Goal: Transaction & Acquisition: Obtain resource

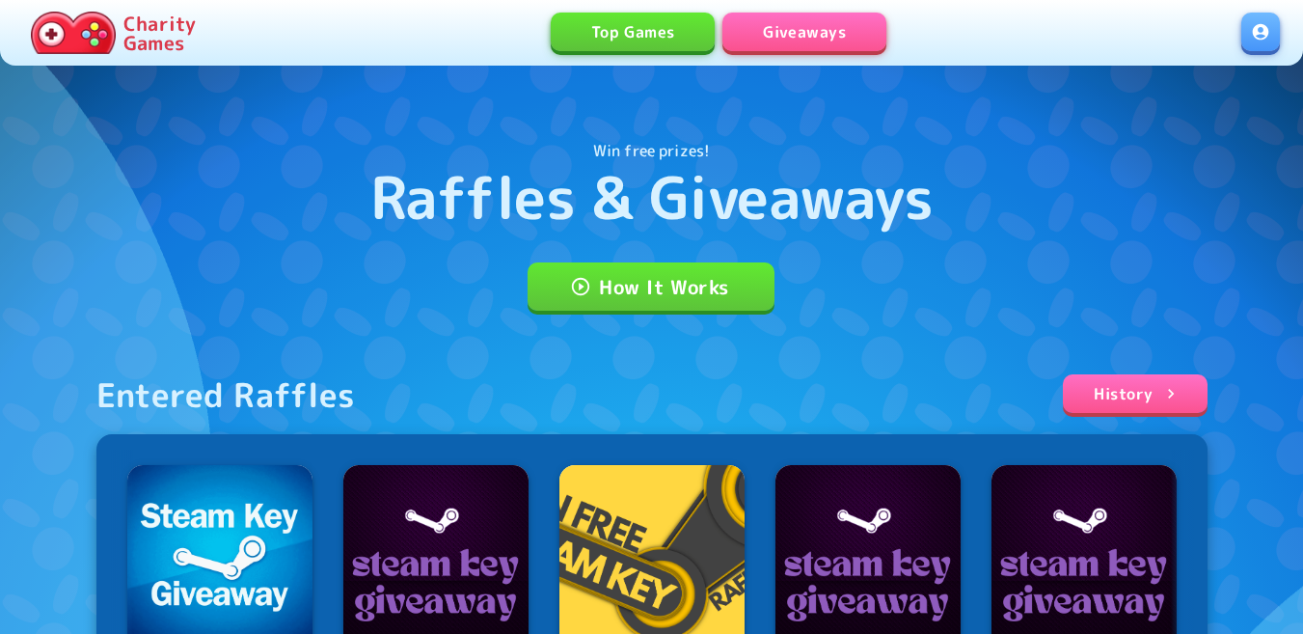
scroll to position [193, 0]
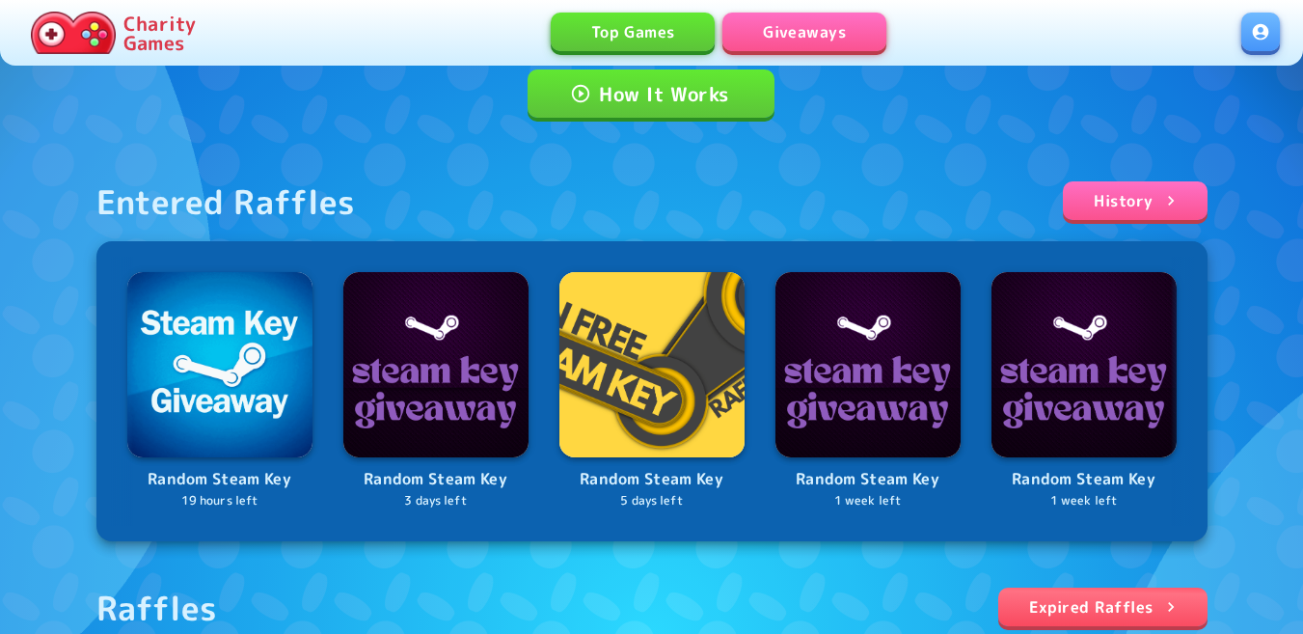
click at [1254, 40] on link at bounding box center [1261, 32] width 39 height 39
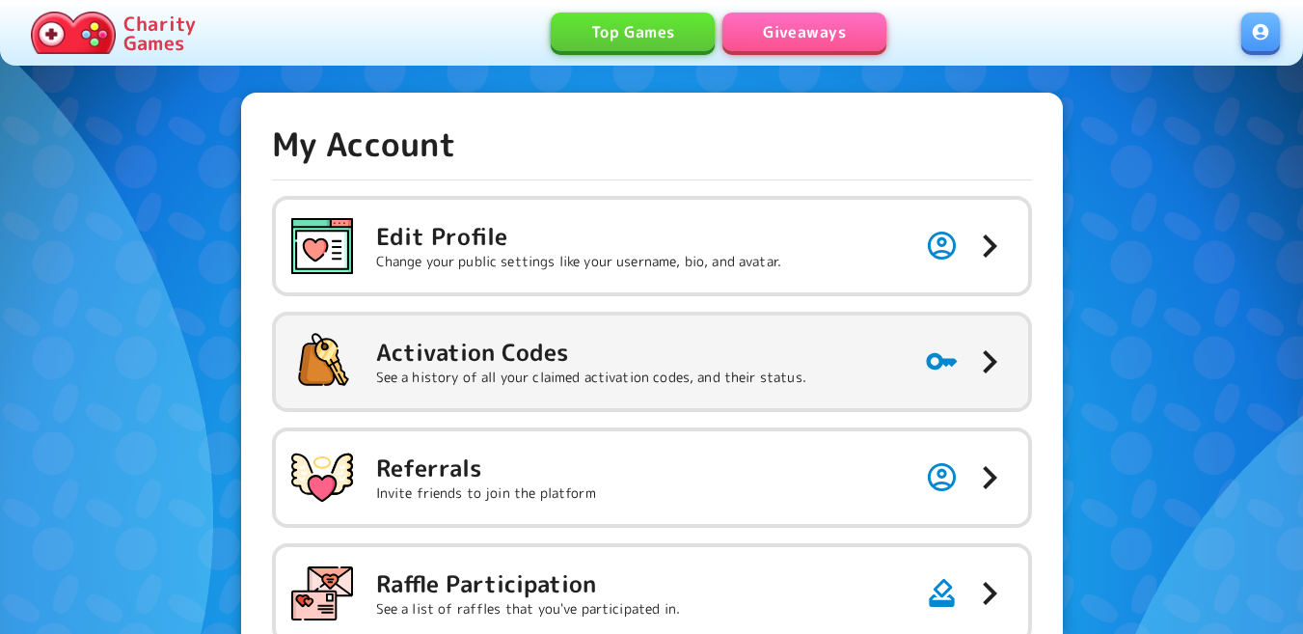
click at [512, 368] on p "See a history of all your claimed activation codes, and their status." at bounding box center [591, 377] width 430 height 19
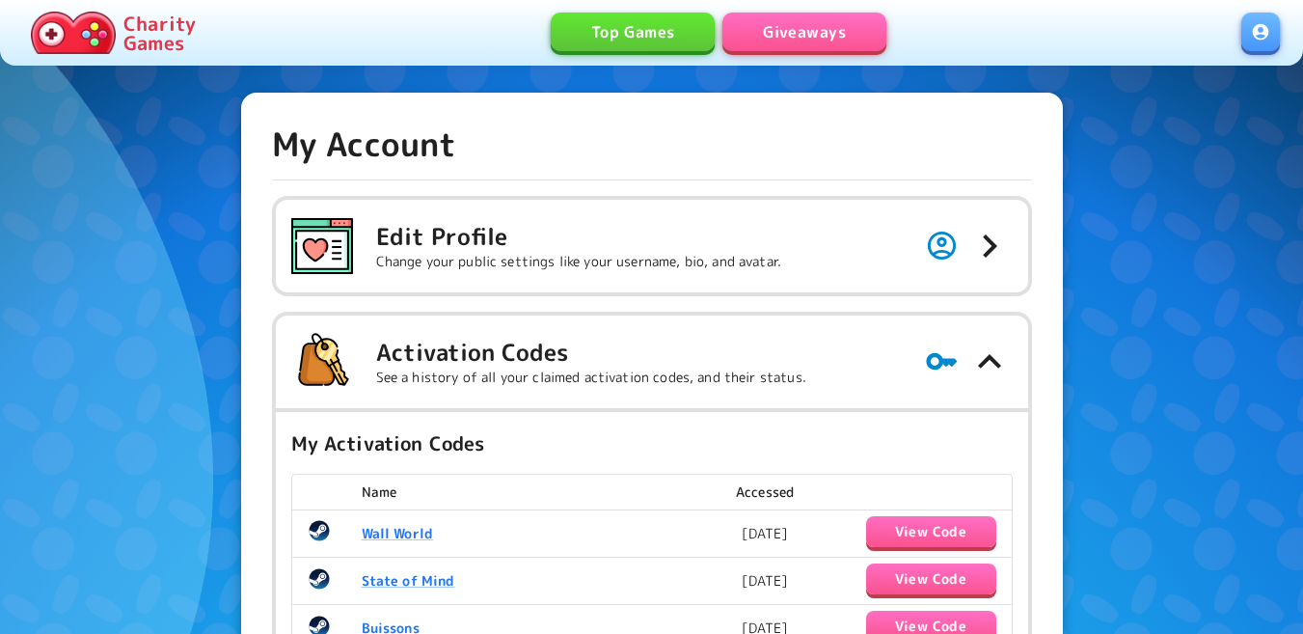
click at [787, 36] on link "Giveaways" at bounding box center [805, 32] width 164 height 39
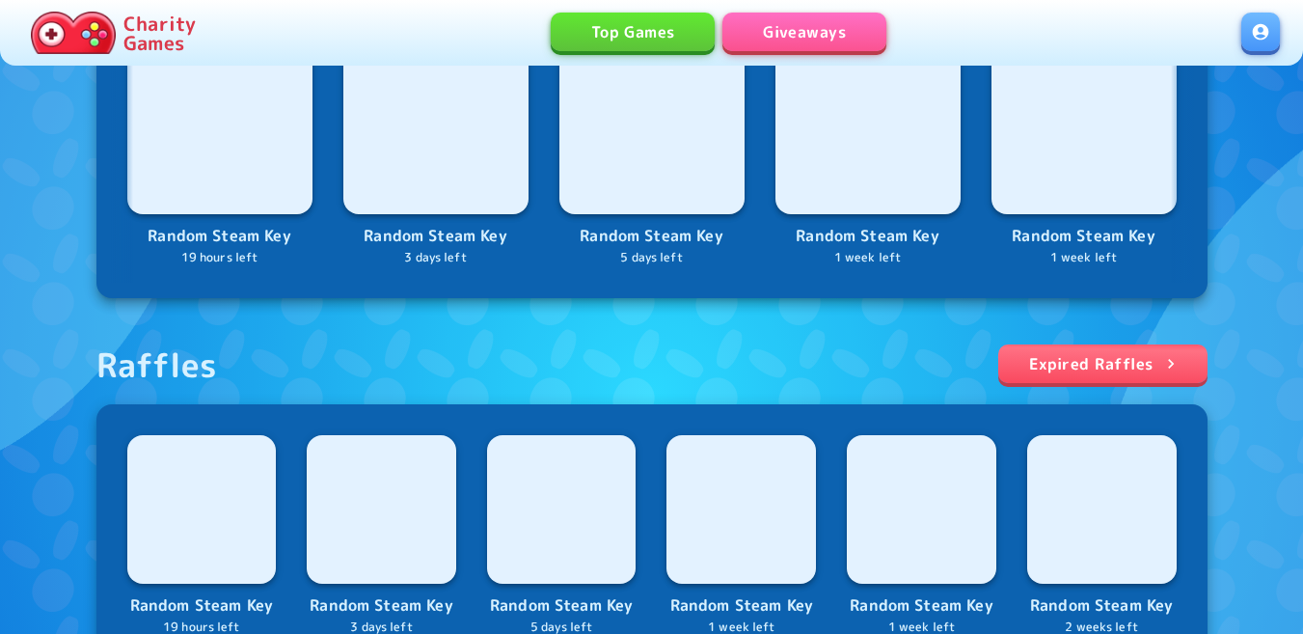
scroll to position [772, 0]
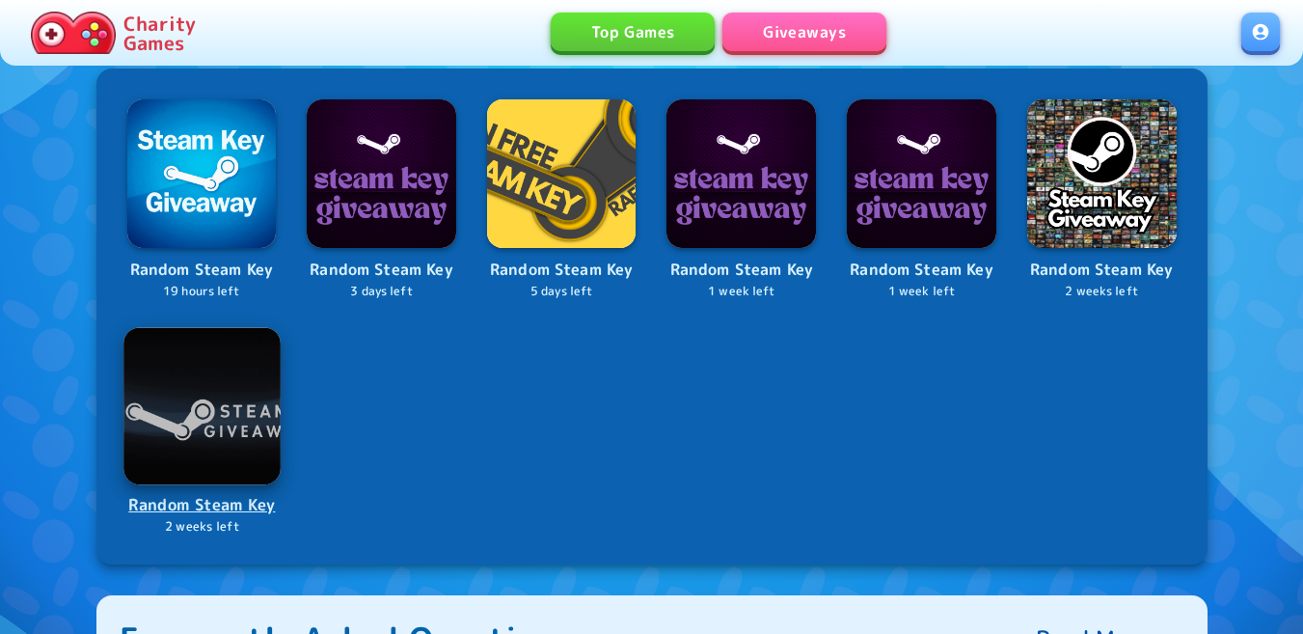
click at [182, 426] on img at bounding box center [201, 405] width 156 height 156
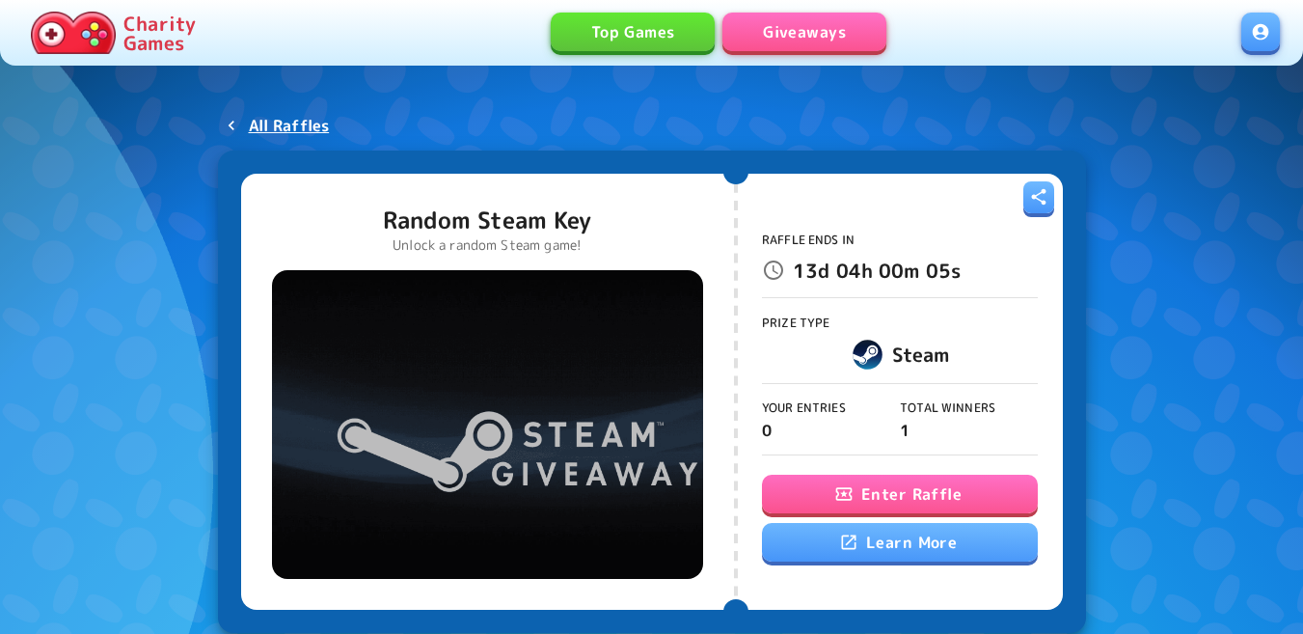
click at [805, 486] on button "Enter Raffle" at bounding box center [900, 494] width 276 height 39
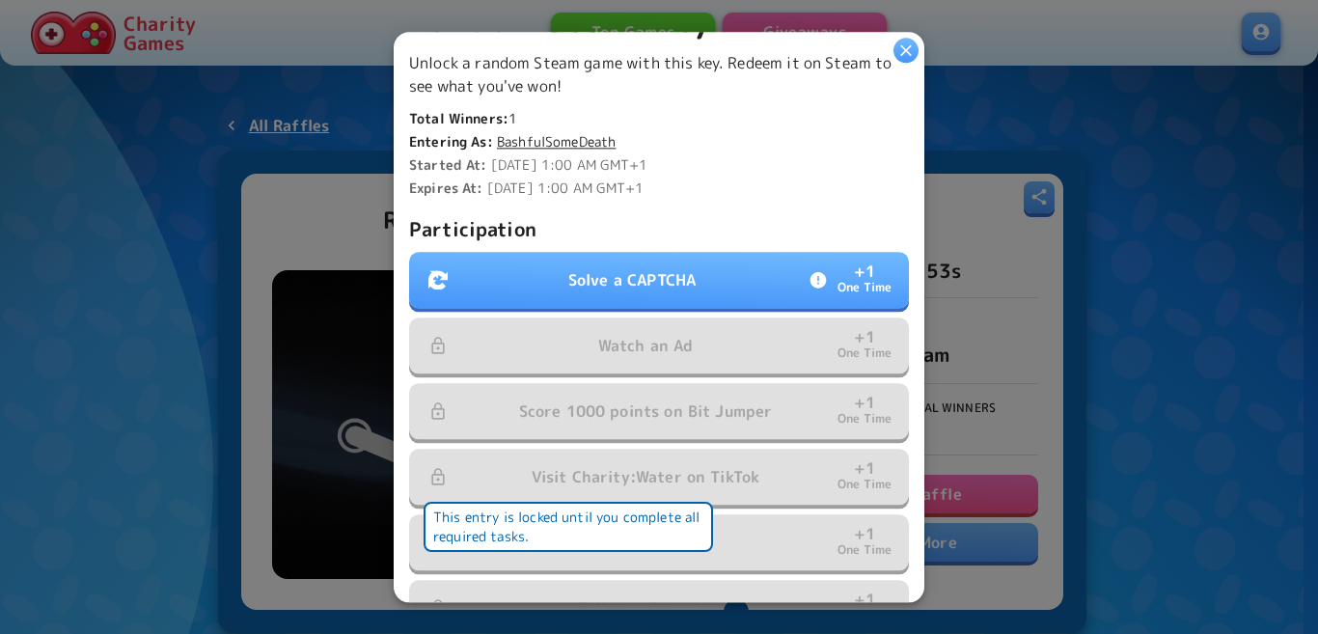
scroll to position [482, 0]
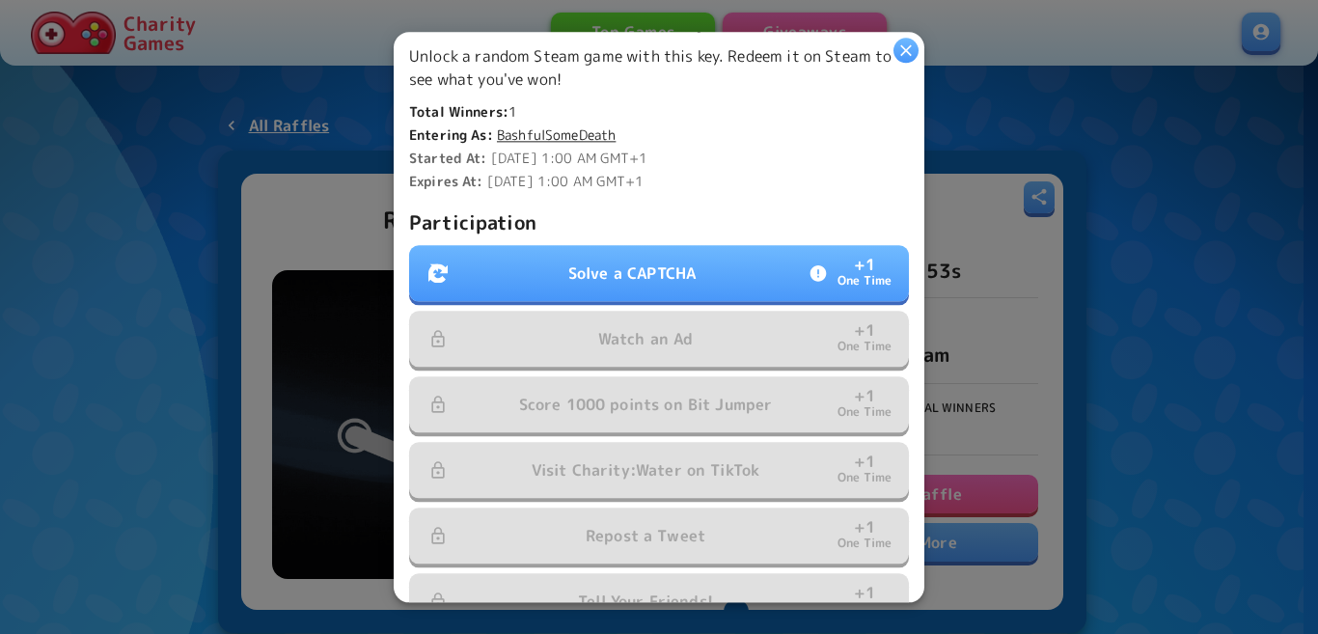
click at [590, 261] on p "Solve a CAPTCHA" at bounding box center [631, 272] width 127 height 23
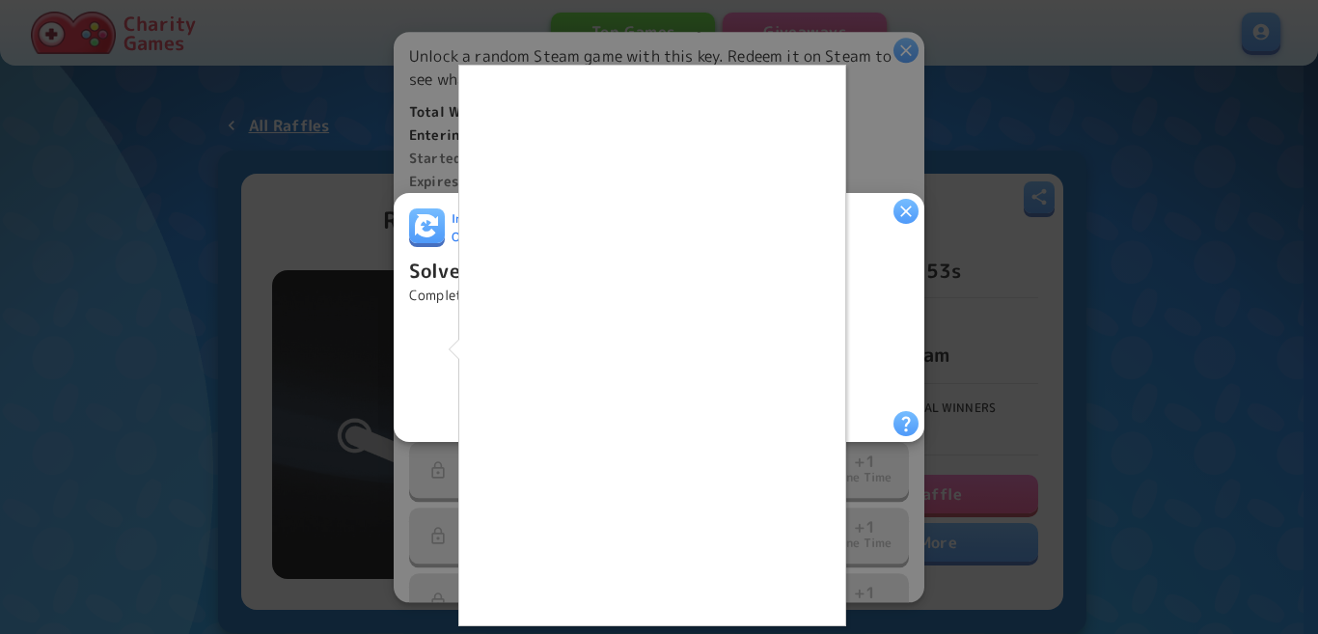
click at [855, 547] on div at bounding box center [659, 317] width 1318 height 634
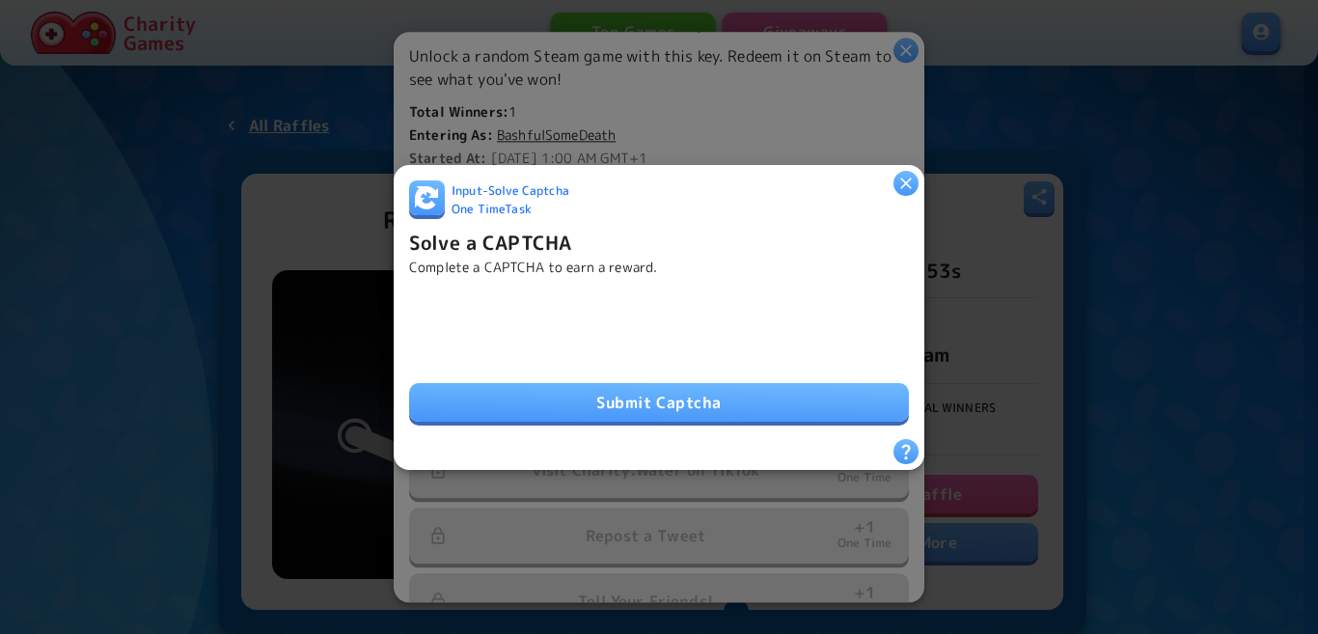
click at [712, 400] on button "Submit Captcha" at bounding box center [659, 402] width 500 height 39
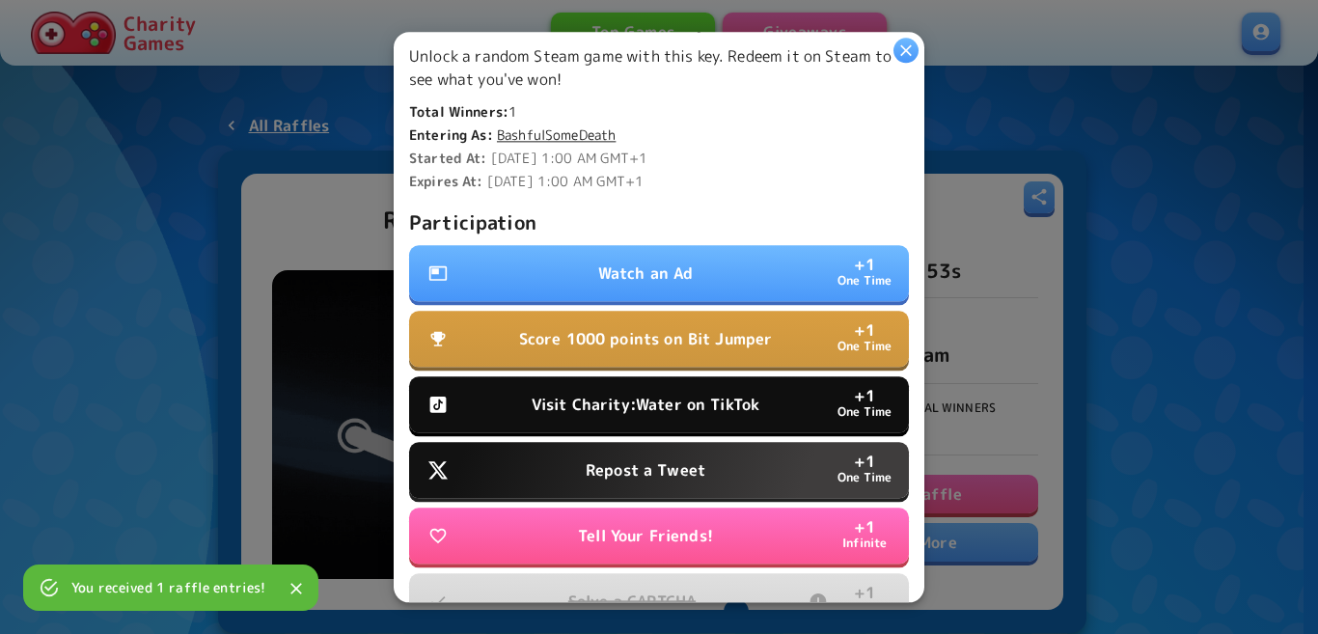
click at [664, 261] on p "Watch an Ad" at bounding box center [646, 272] width 96 height 23
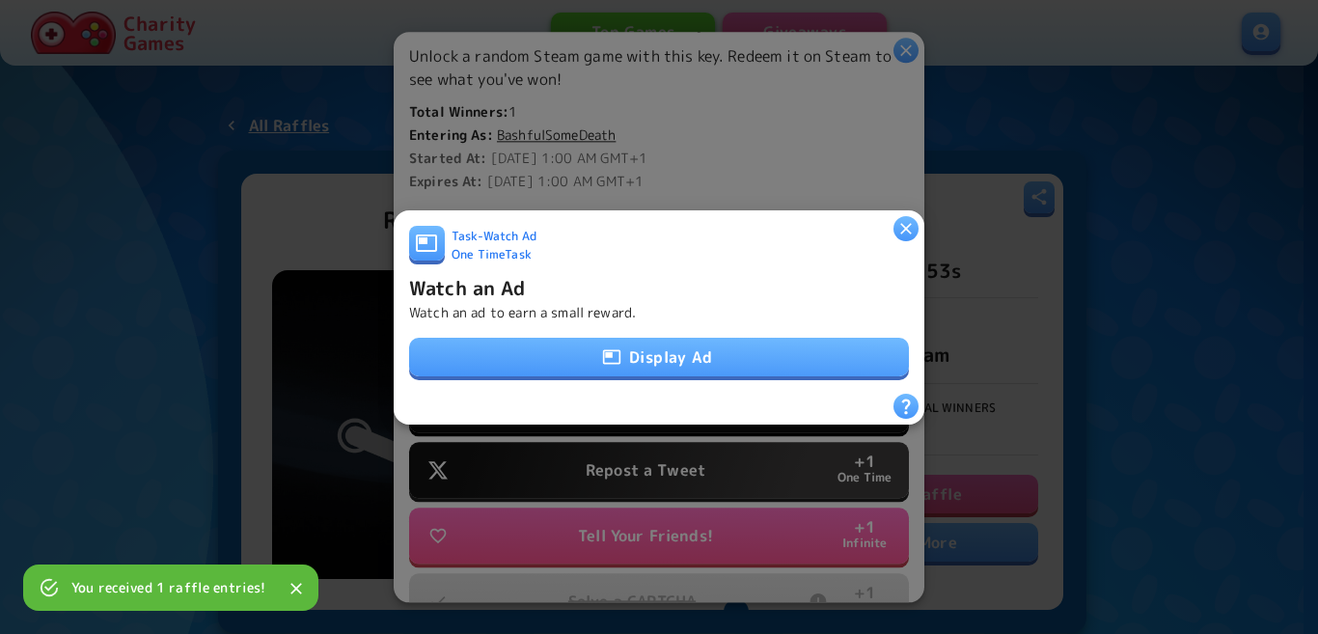
click at [669, 343] on button "Display Ad" at bounding box center [659, 357] width 500 height 39
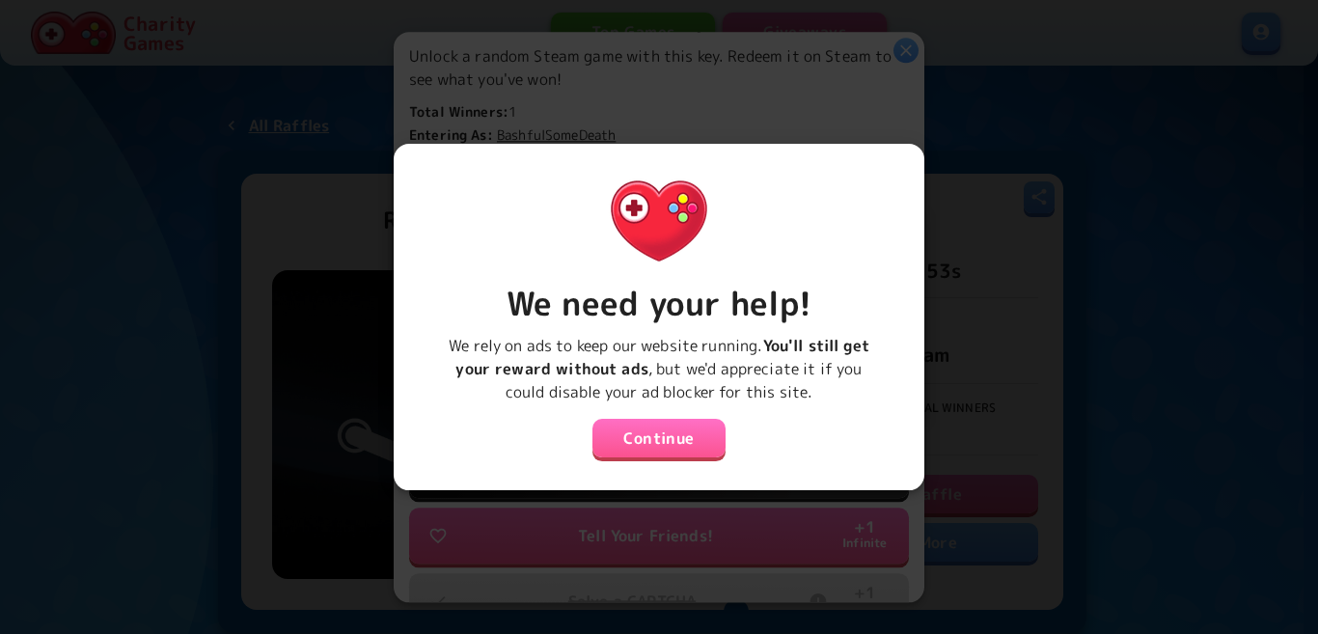
click at [667, 431] on button "Continue" at bounding box center [658, 438] width 133 height 39
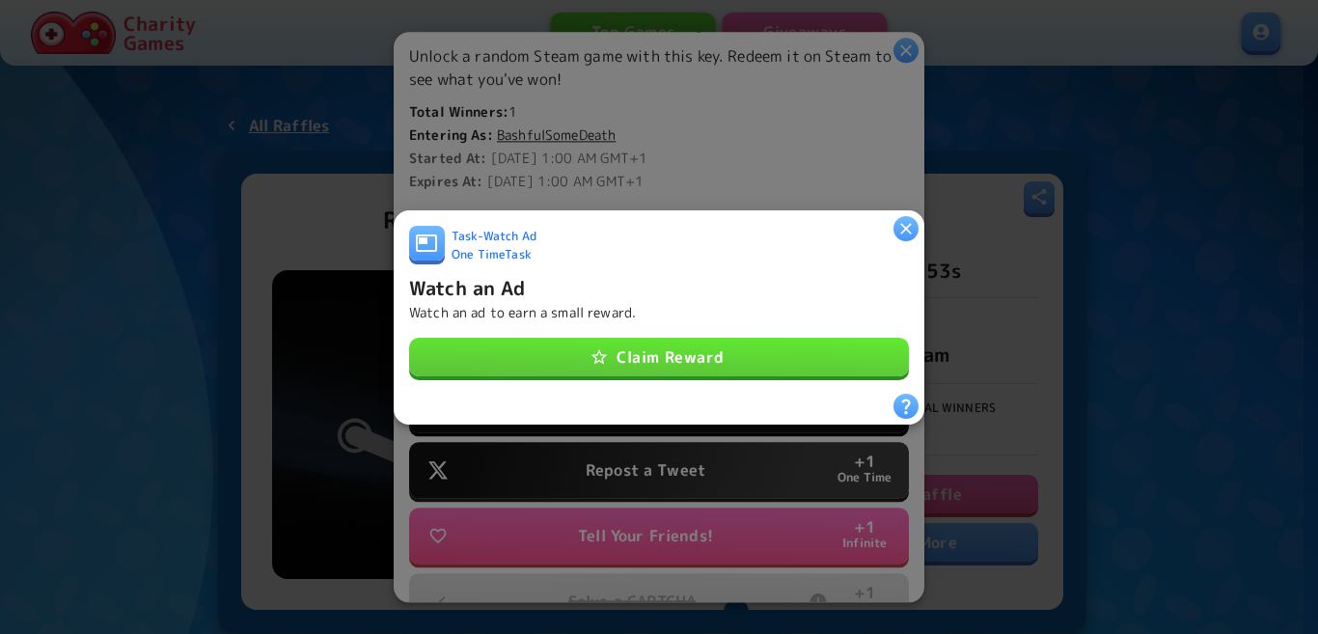
click at [667, 344] on button "Claim Reward" at bounding box center [659, 357] width 500 height 39
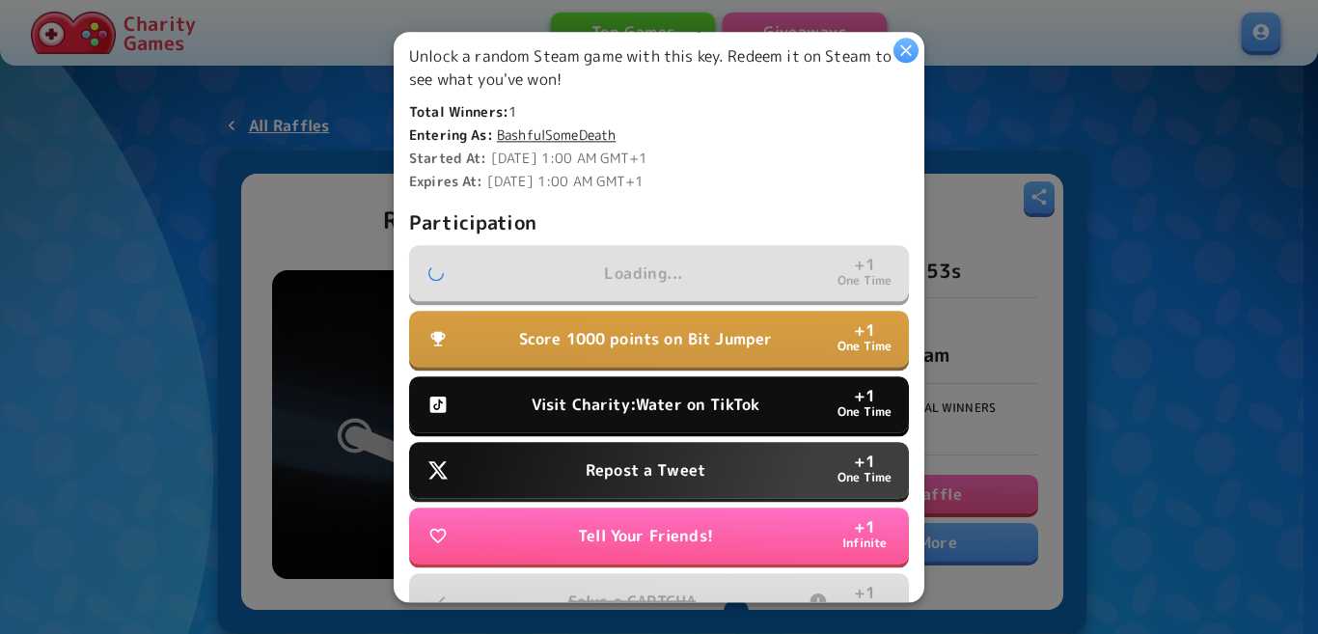
click at [655, 398] on p "Visit Charity:Water on TikTok" at bounding box center [646, 404] width 228 height 23
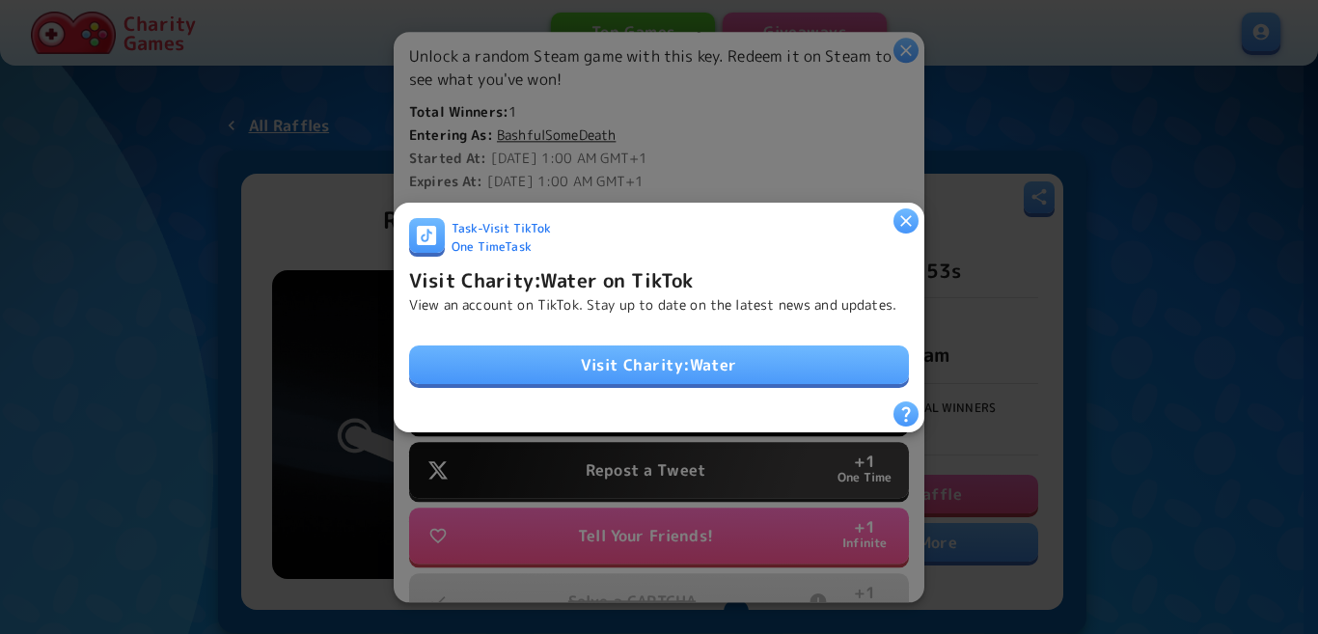
click at [659, 360] on link "Visit Charity:Water" at bounding box center [659, 364] width 500 height 39
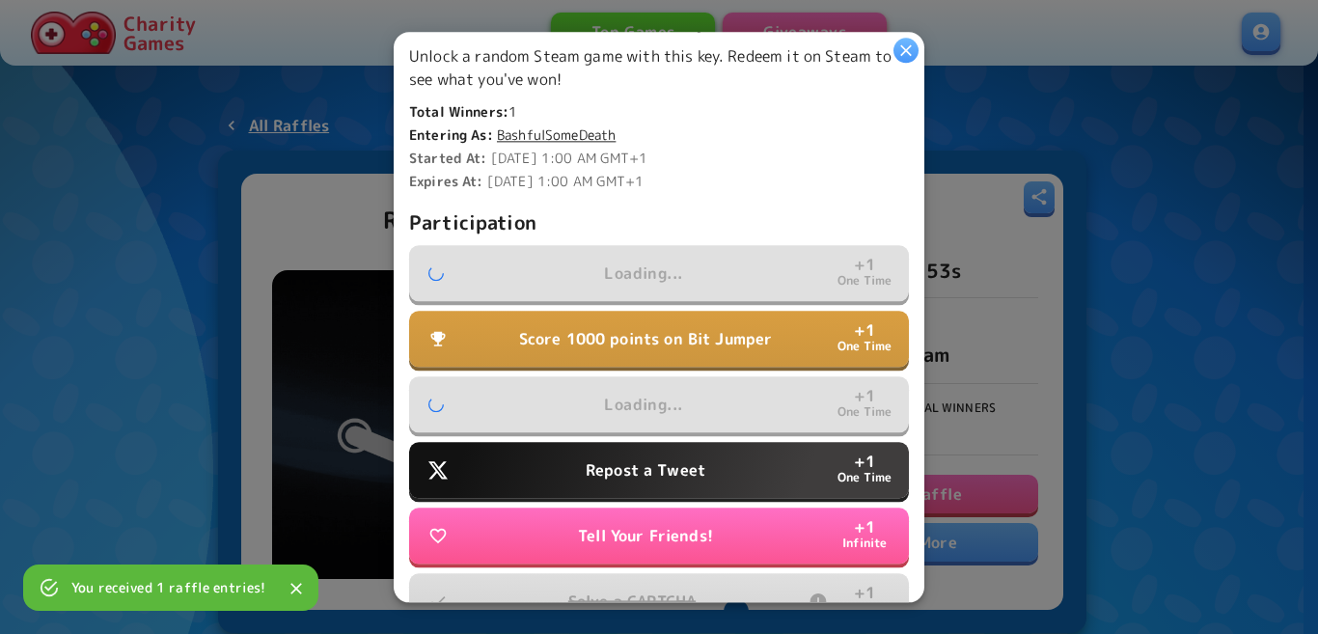
click at [695, 477] on button "Repost a Tweet + 1 One Time" at bounding box center [659, 470] width 500 height 56
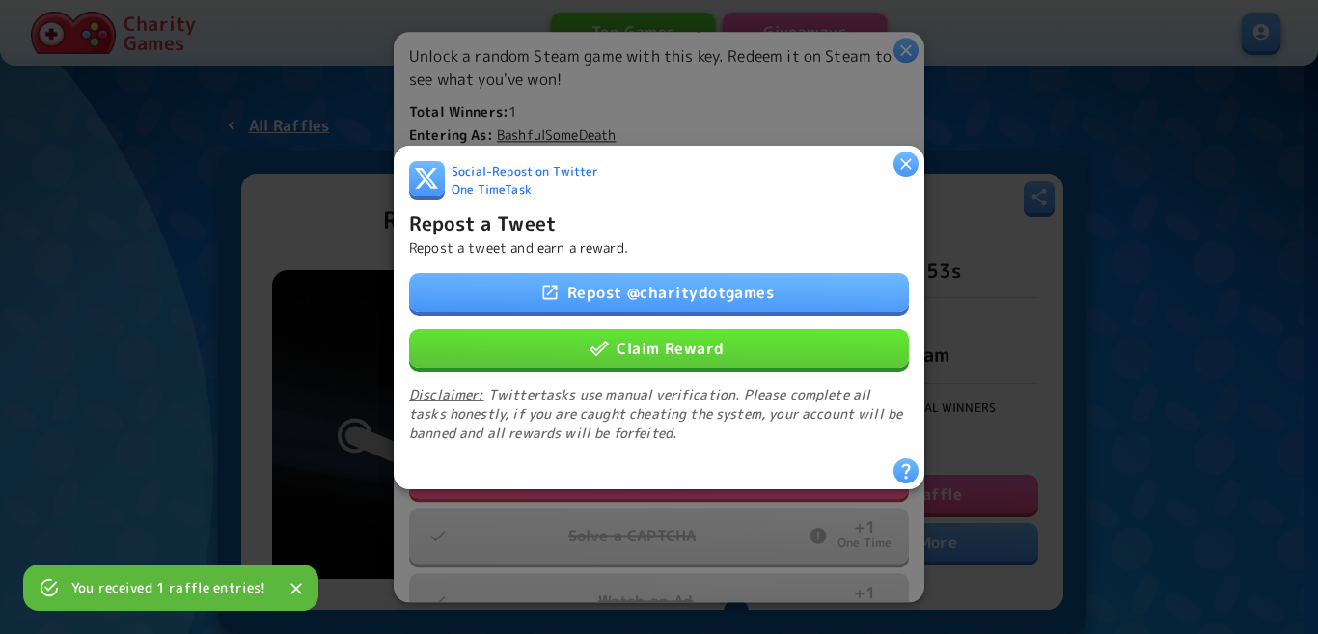
click at [685, 350] on button "Claim Reward" at bounding box center [659, 347] width 500 height 39
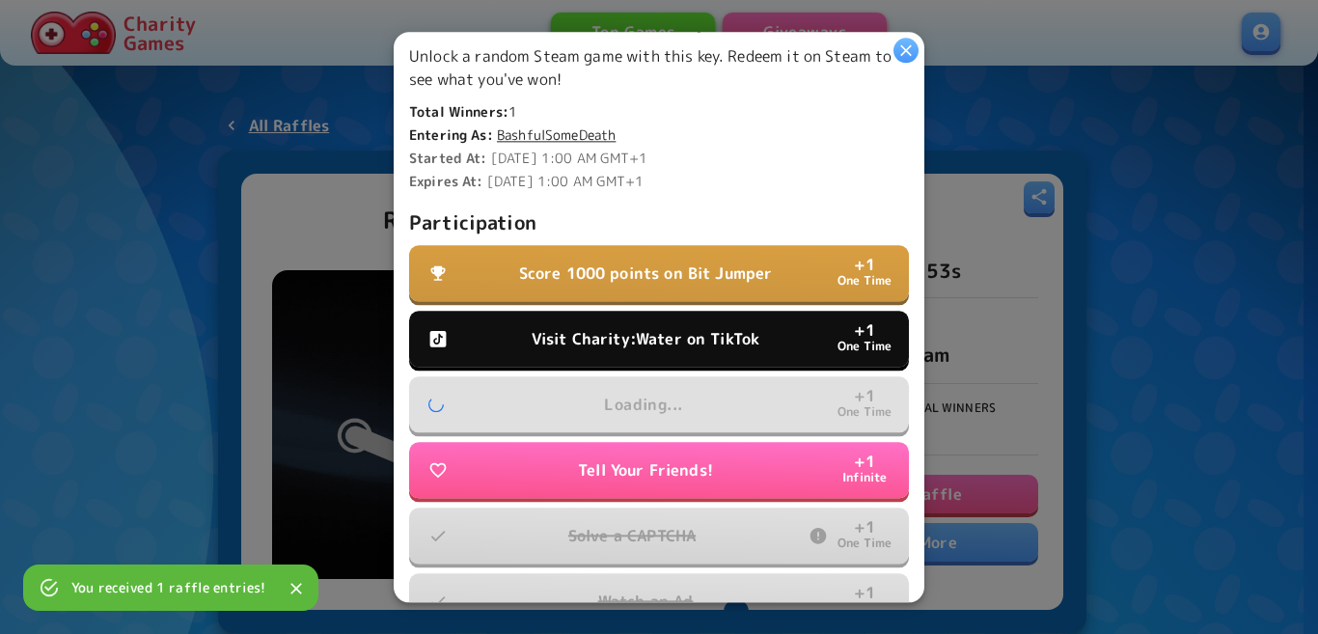
click at [624, 297] on div "Participation Score 1000 points on Bit Jumper + 1 One Time Visit Charity:Water …" at bounding box center [659, 418] width 500 height 424
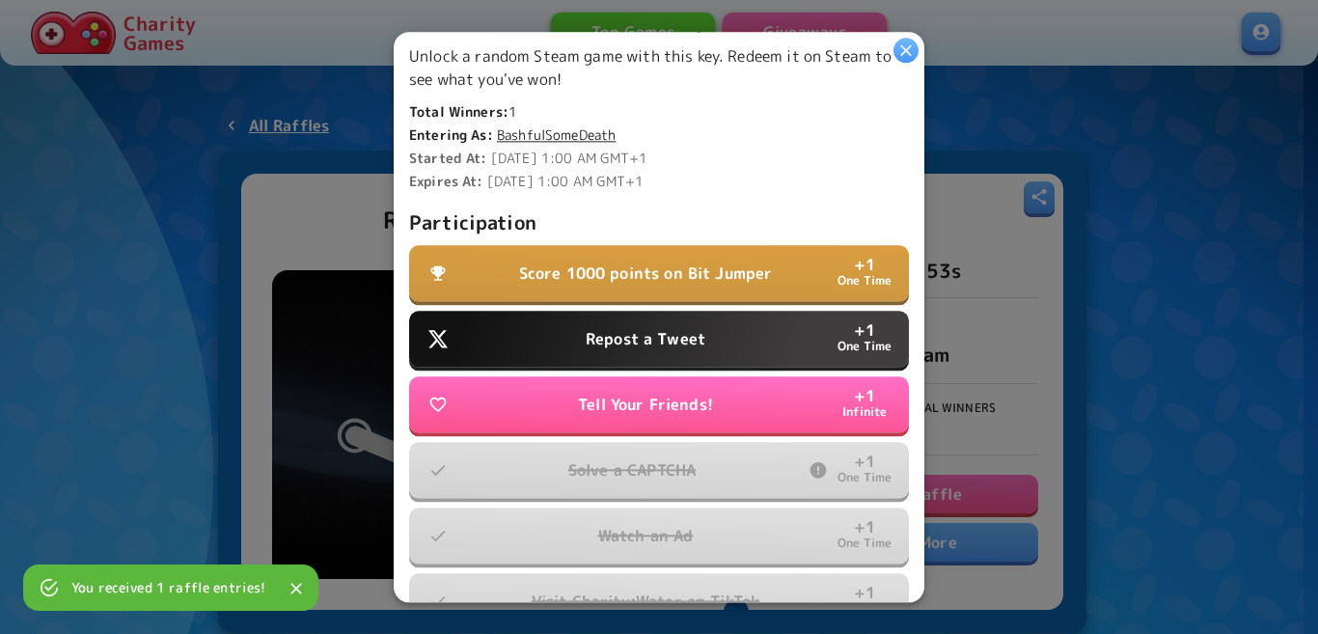
click at [629, 281] on button "Score 1000 points on Bit Jumper + 1 One Time" at bounding box center [659, 273] width 500 height 56
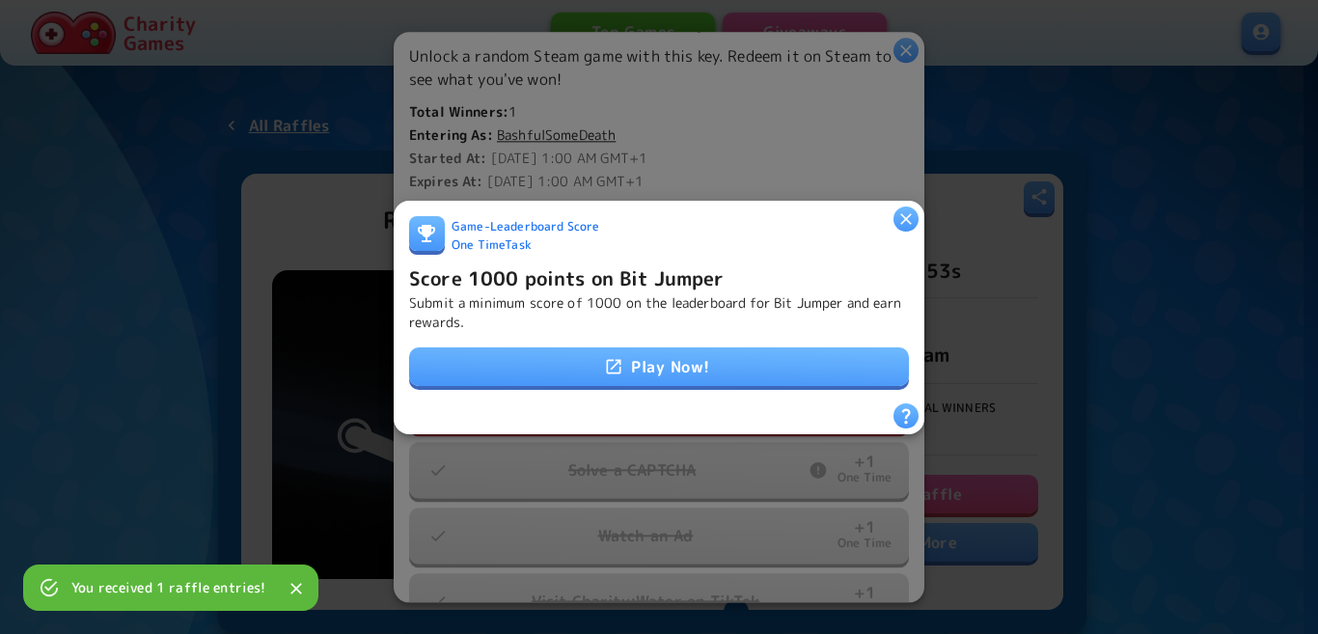
click at [640, 348] on link "Play Now!" at bounding box center [659, 366] width 500 height 39
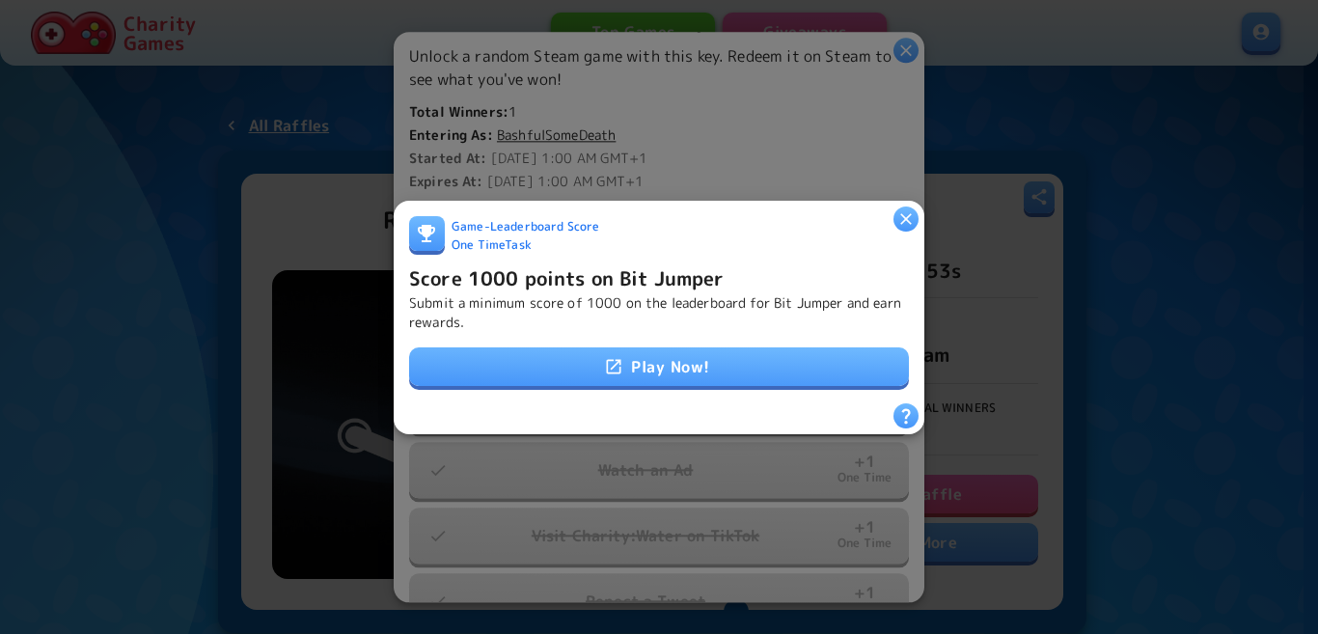
click at [510, 270] on h6 "Score 1000 points on Bit Jumper" at bounding box center [566, 276] width 315 height 31
click at [524, 292] on p "Submit a minimum score of 1000 on the leaderboard for Bit Jumper and earn rewar…" at bounding box center [659, 311] width 500 height 39
click at [517, 317] on p "Submit a minimum score of 1000 on the leaderboard for Bit Jumper and earn rewar…" at bounding box center [659, 311] width 500 height 39
click at [511, 292] on p "Submit a minimum score of 1000 on the leaderboard for Bit Jumper and earn rewar…" at bounding box center [659, 311] width 500 height 39
click at [530, 284] on h6 "Score 1000 points on Bit Jumper" at bounding box center [566, 276] width 315 height 31
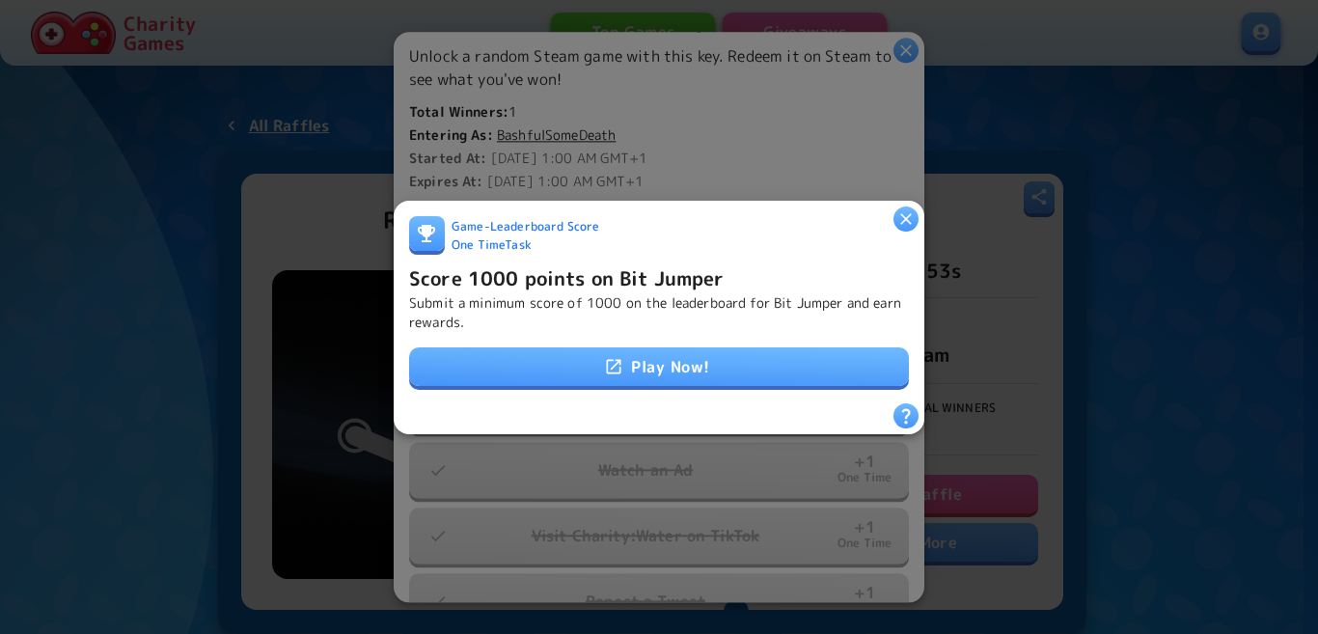
click at [530, 282] on h6 "Score 1000 points on Bit Jumper" at bounding box center [566, 276] width 315 height 31
click at [592, 277] on h6 "Score 1000 points on Bit Jumper" at bounding box center [566, 276] width 315 height 31
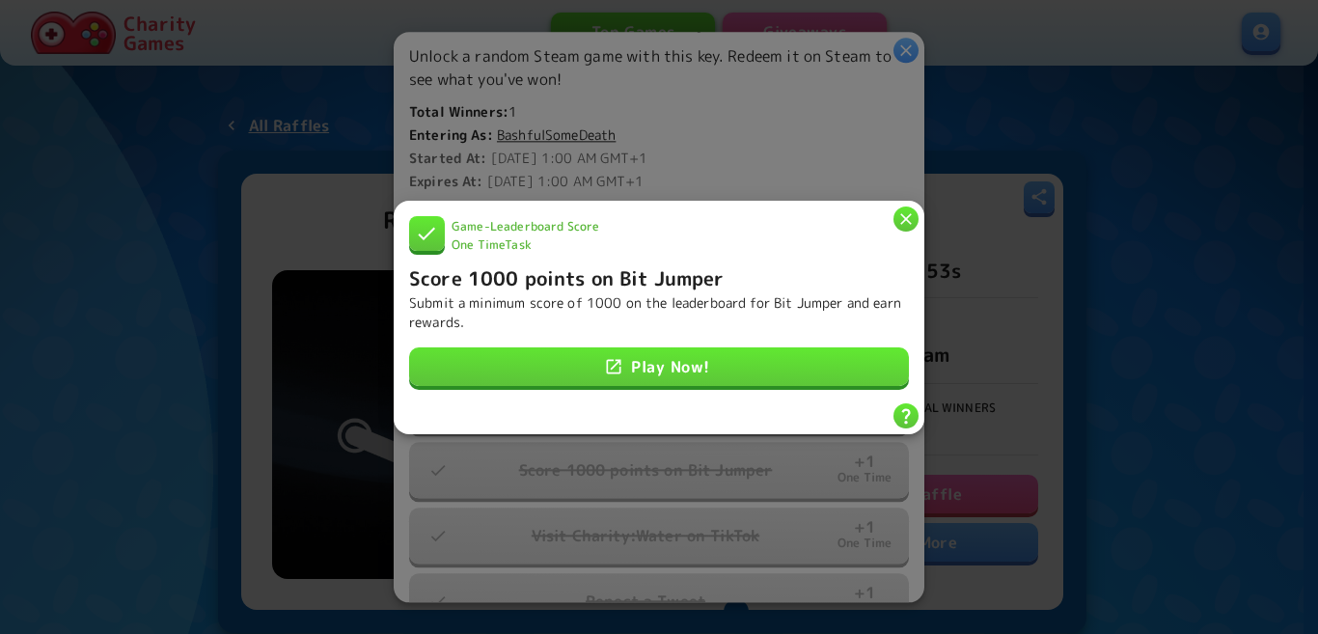
click at [910, 211] on icon "button" at bounding box center [905, 217] width 19 height 19
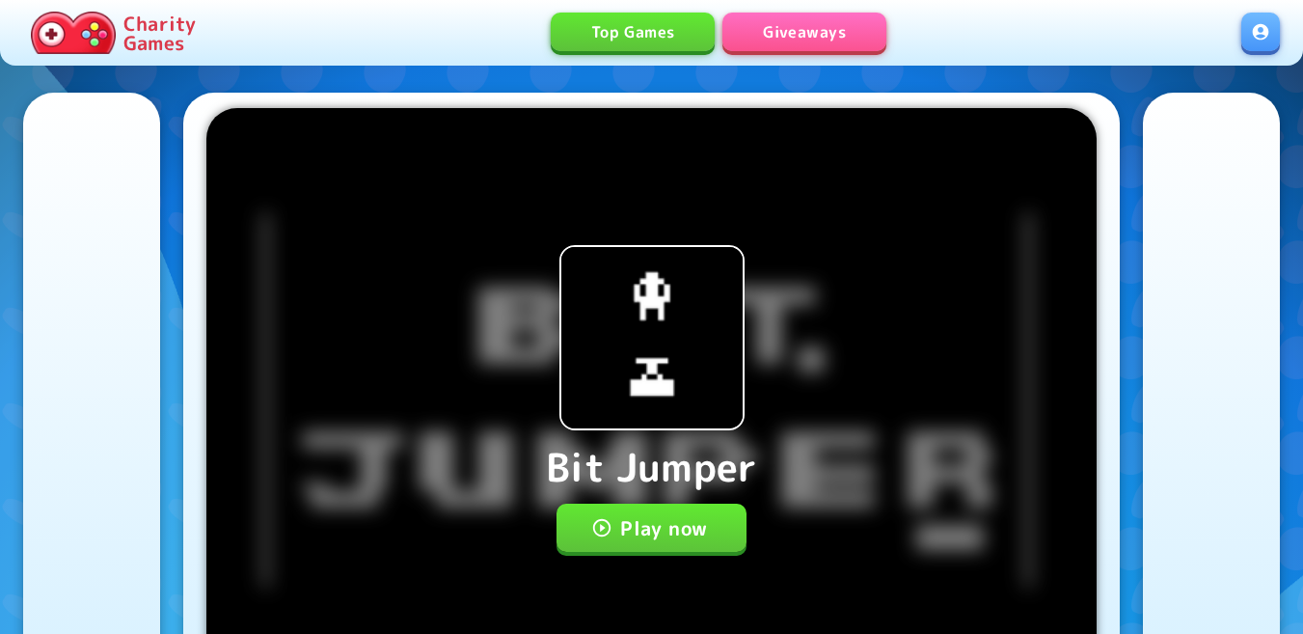
click at [658, 531] on button "Play now" at bounding box center [652, 528] width 190 height 48
